Goal: Information Seeking & Learning: Check status

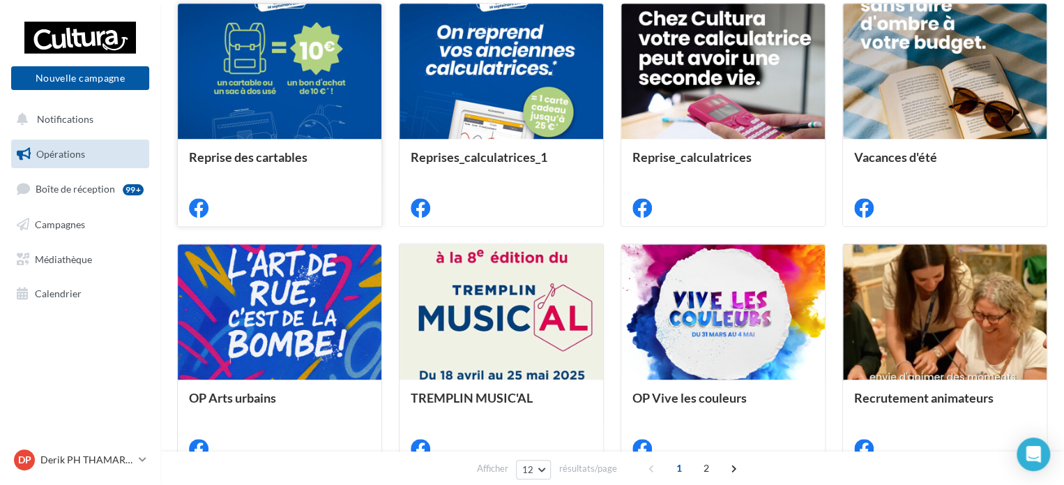
scroll to position [418, 0]
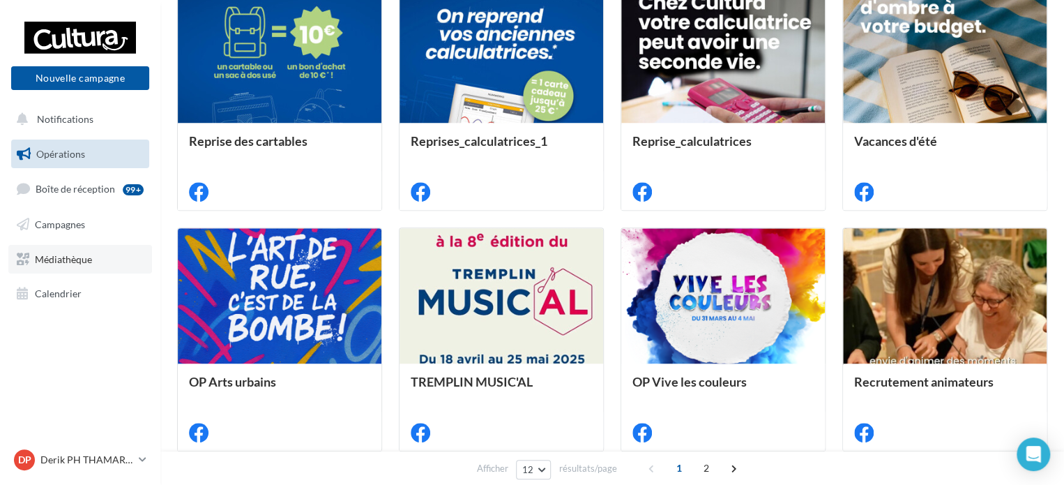
click at [84, 264] on span "Médiathèque" at bounding box center [63, 258] width 57 height 12
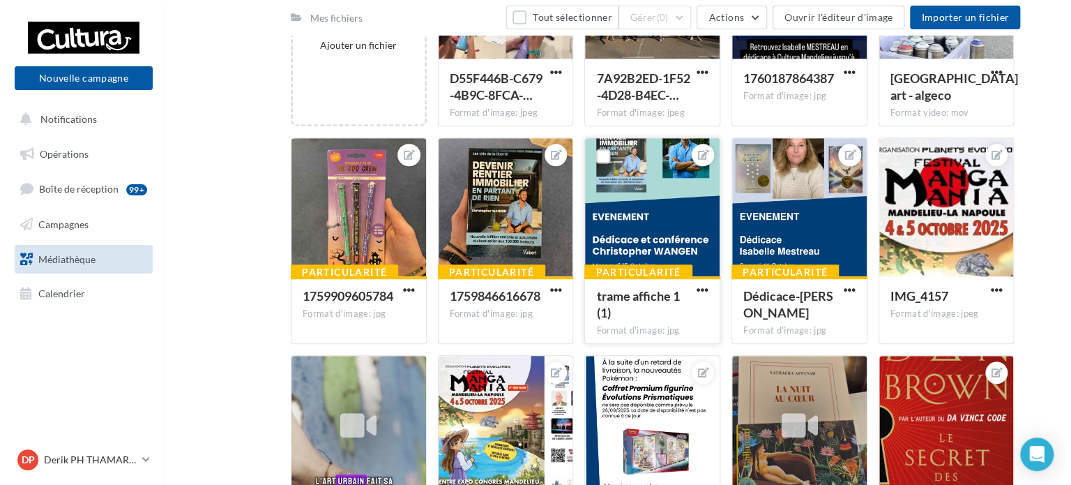
scroll to position [349, 0]
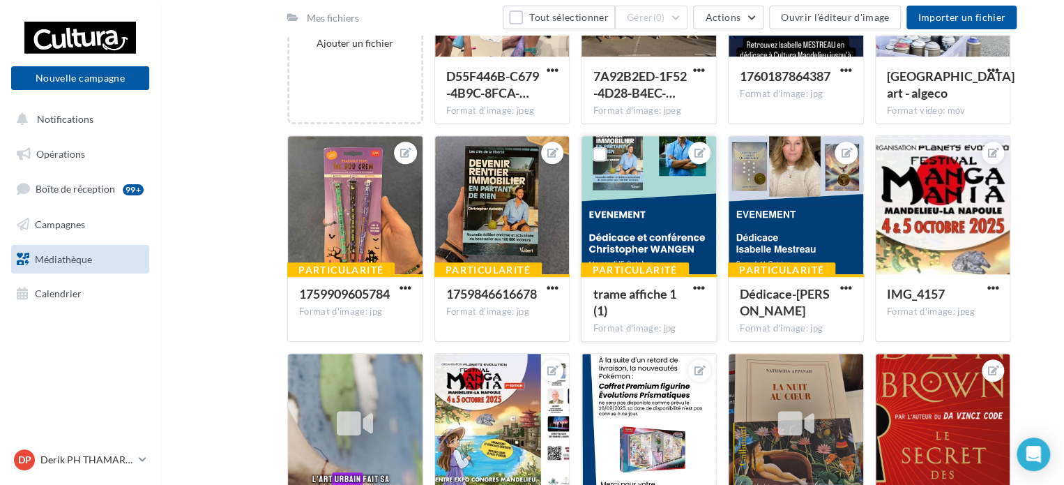
click at [667, 192] on div at bounding box center [649, 205] width 135 height 139
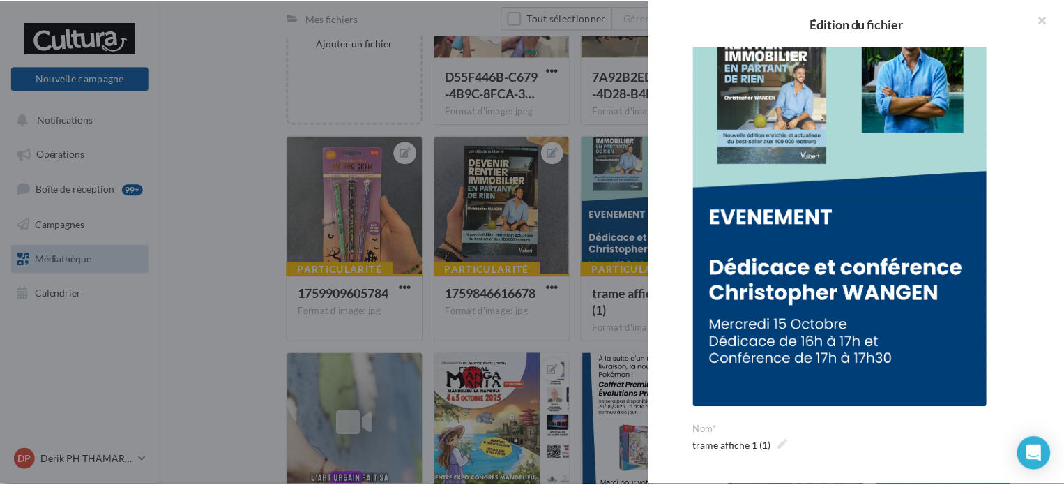
scroll to position [0, 0]
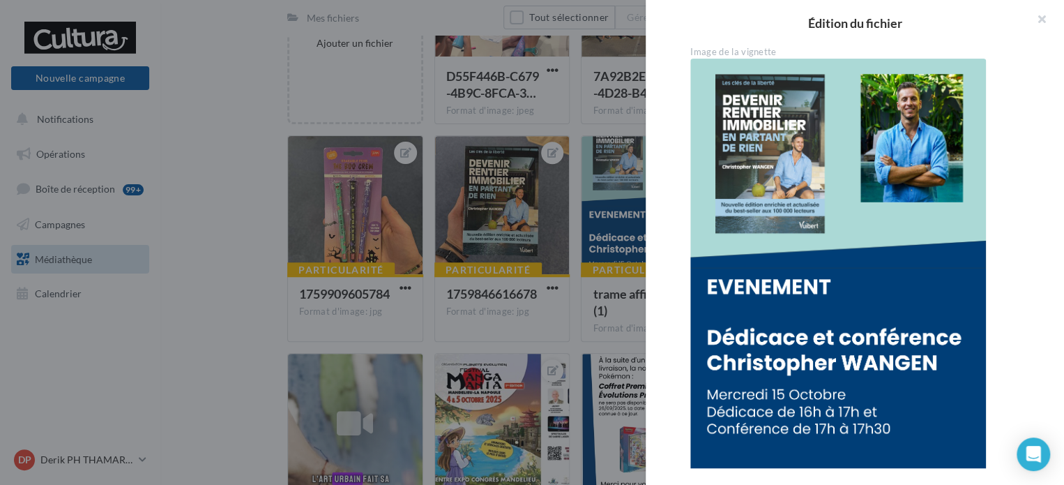
click at [289, 294] on div at bounding box center [532, 242] width 1064 height 485
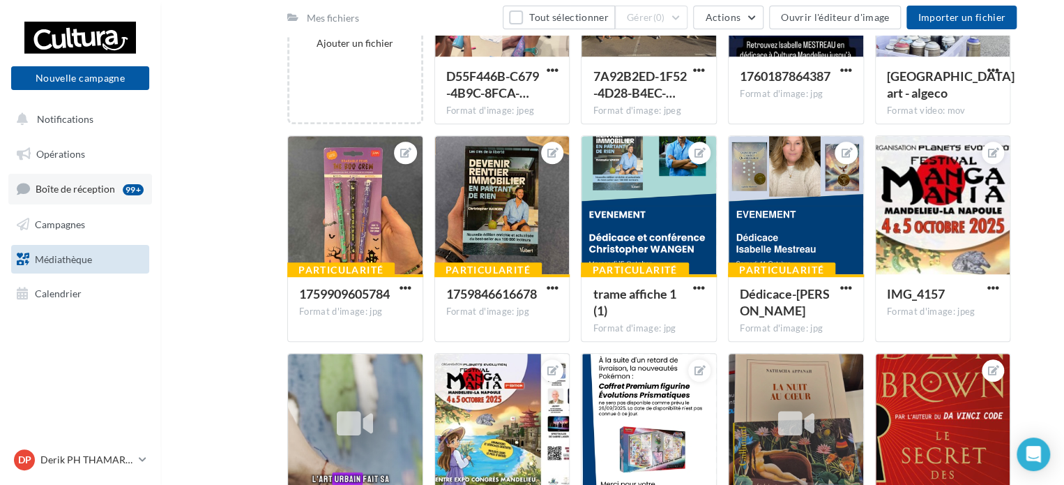
click at [50, 192] on span "Boîte de réception" at bounding box center [75, 189] width 79 height 12
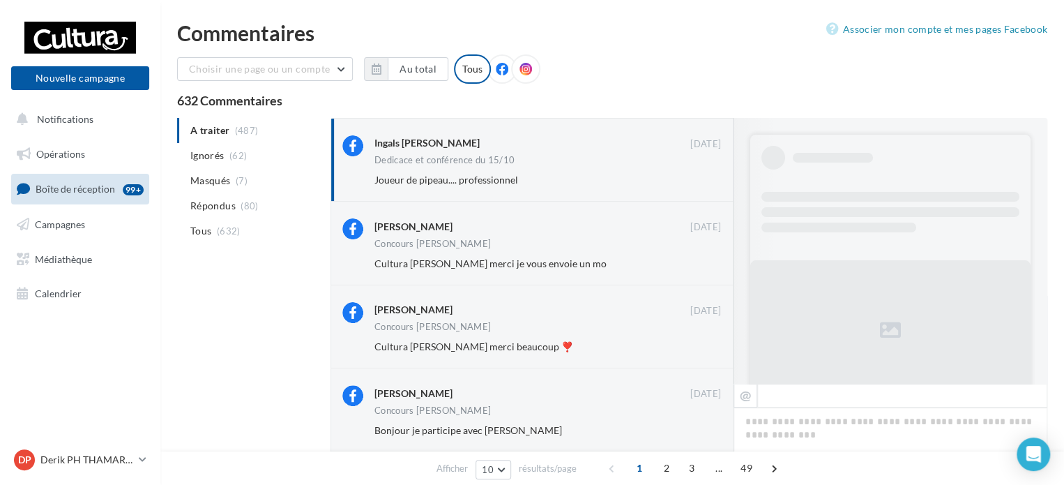
click at [89, 242] on ul "Opérations Boîte de réception 99+ Campagnes Médiathèque Calendrier" at bounding box center [80, 224] width 149 height 180
click at [72, 255] on span "Médiathèque" at bounding box center [63, 258] width 57 height 12
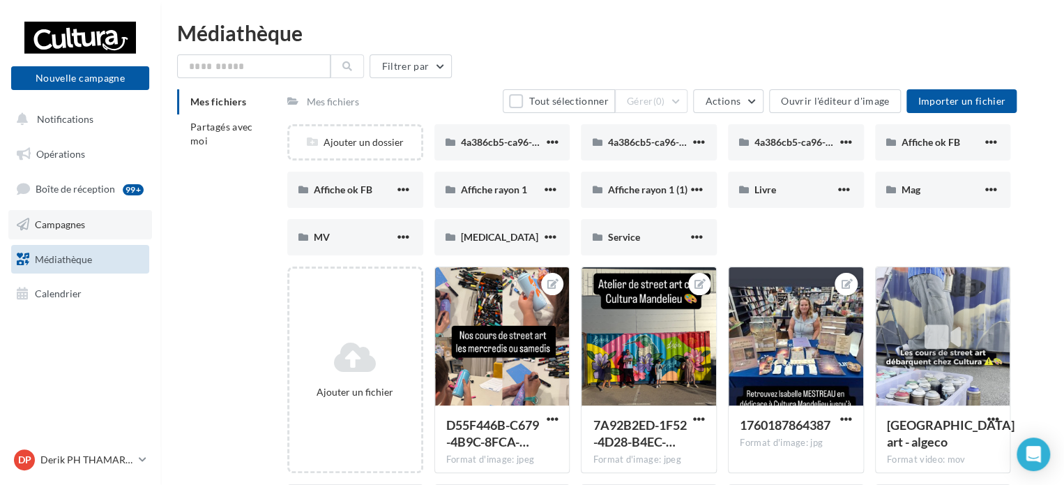
click at [66, 227] on span "Campagnes" at bounding box center [60, 224] width 50 height 12
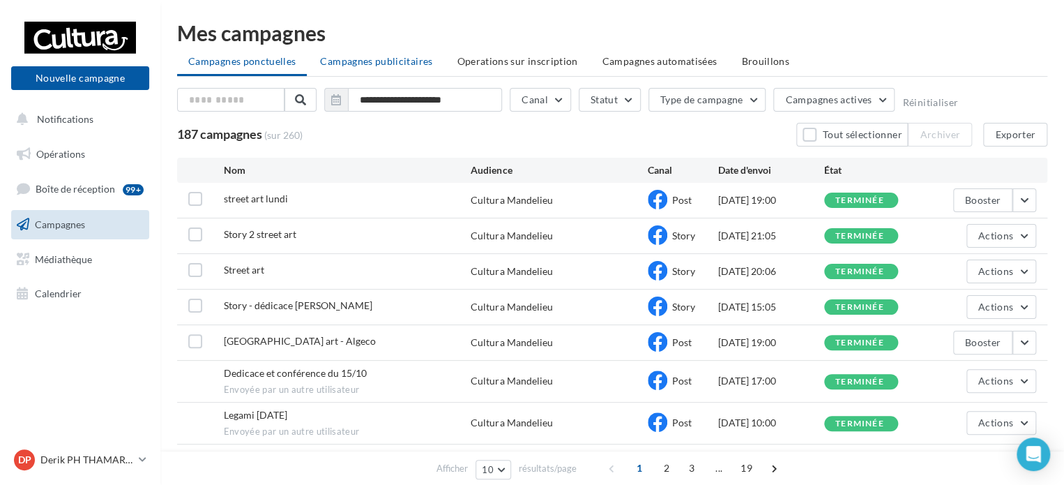
click at [388, 63] on span "Campagnes publicitaires" at bounding box center [376, 61] width 112 height 12
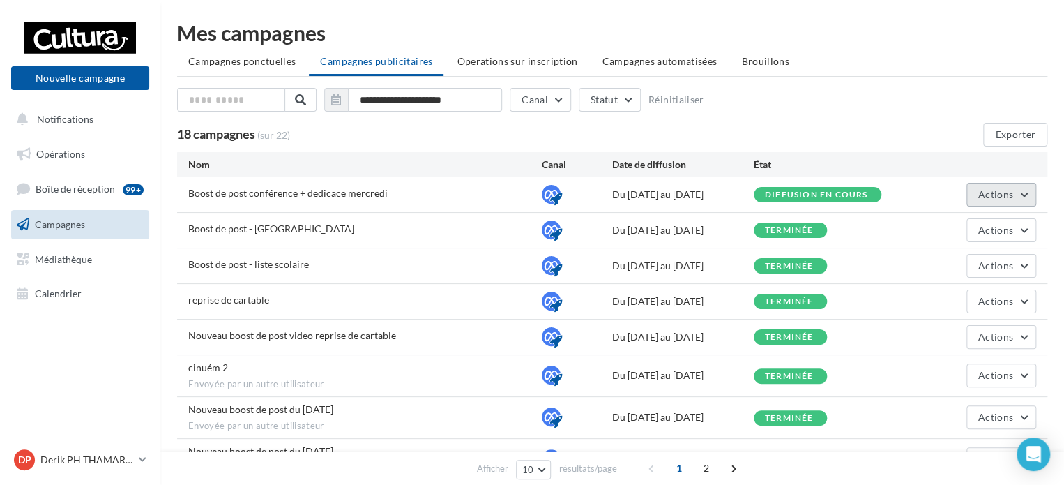
click at [1033, 189] on button "Actions" at bounding box center [1001, 195] width 70 height 24
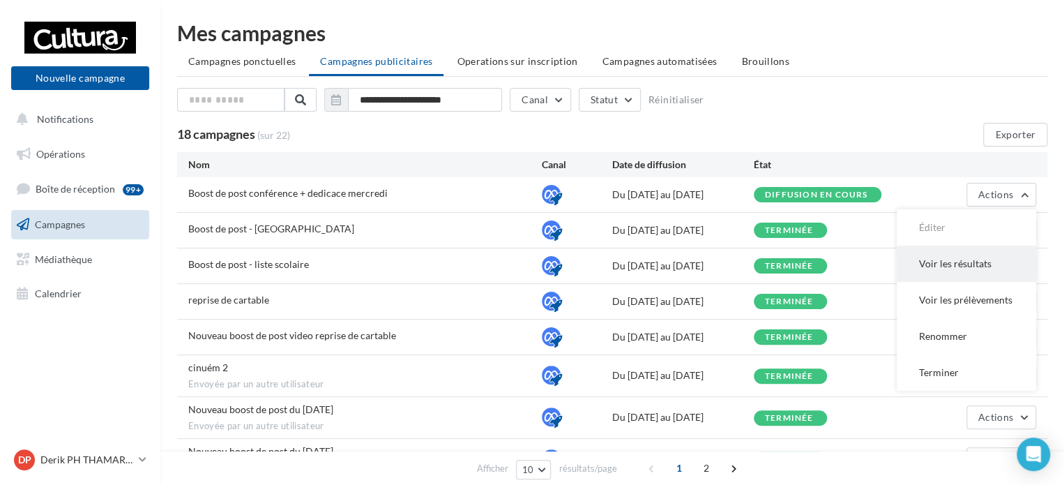
click at [981, 264] on button "Voir les résultats" at bounding box center [966, 263] width 139 height 36
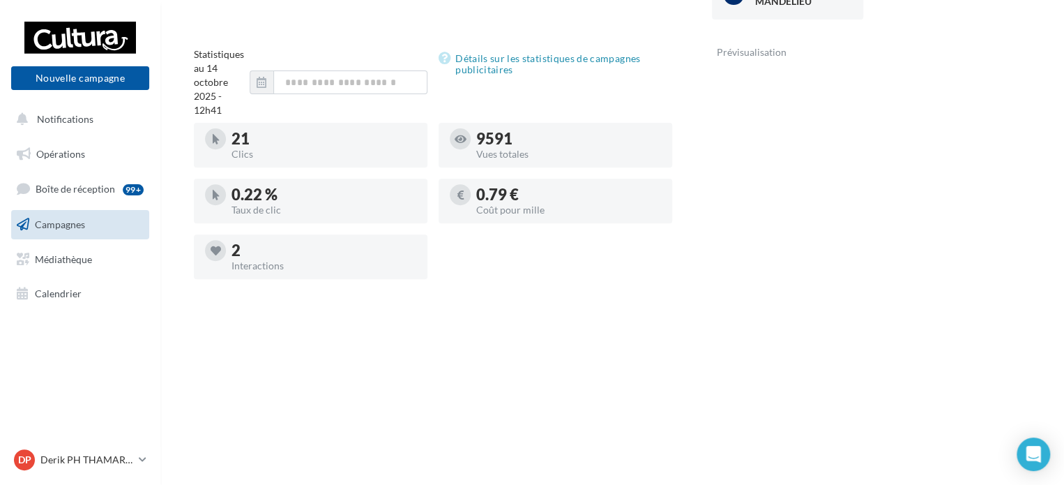
scroll to position [139, 0]
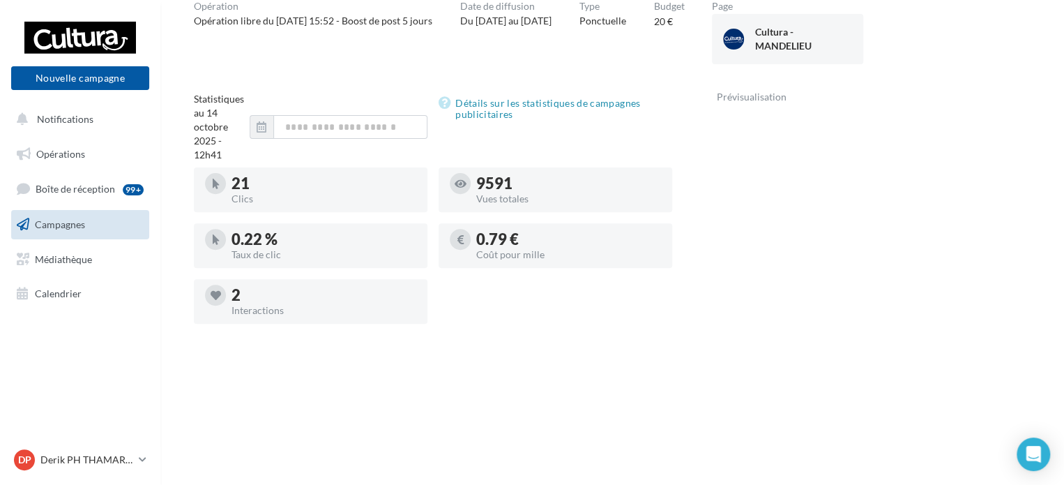
click at [114, 229] on link "Campagnes" at bounding box center [80, 224] width 144 height 29
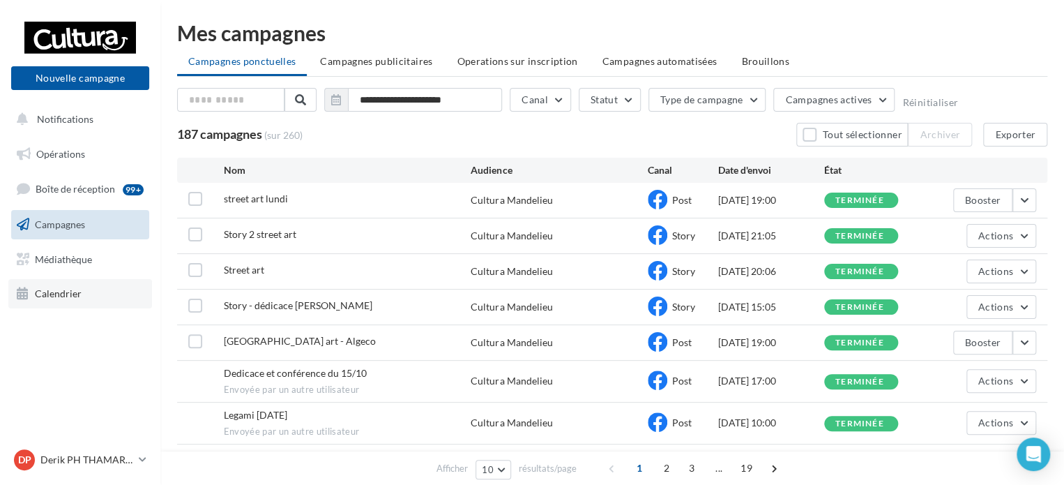
click at [73, 290] on span "Calendrier" at bounding box center [58, 293] width 47 height 12
